Goal: Task Accomplishment & Management: Complete application form

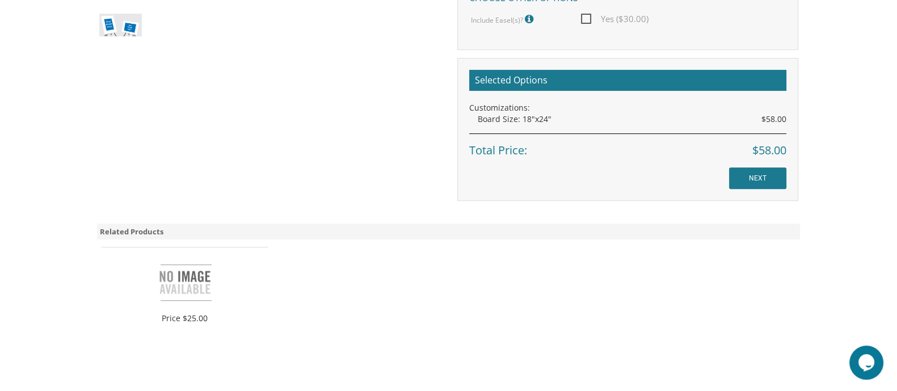
scroll to position [554, 0]
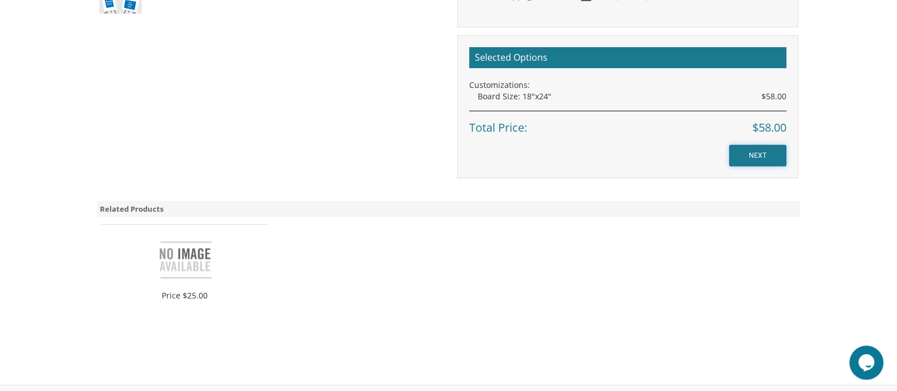
click at [748, 149] on input "NEXT" at bounding box center [757, 156] width 57 height 22
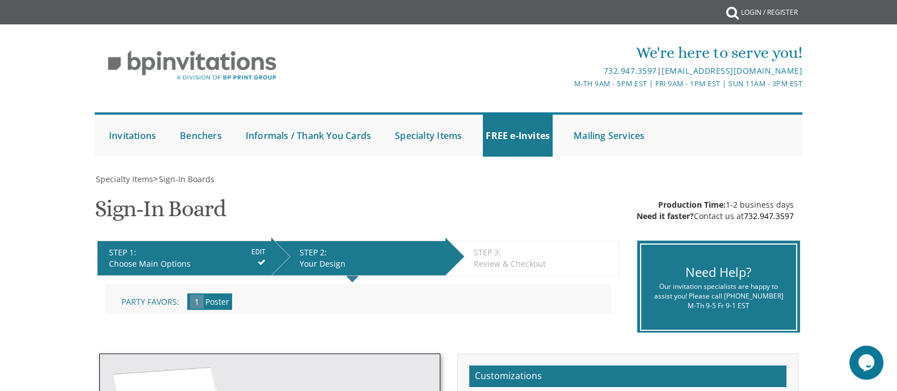
click at [748, 149] on ul "Submit Invitations Weddings Bar Mitzvah [DEMOGRAPHIC_DATA] Wedding Minis Kiddus…" at bounding box center [448, 134] width 707 height 44
